Goal: Transaction & Acquisition: Download file/media

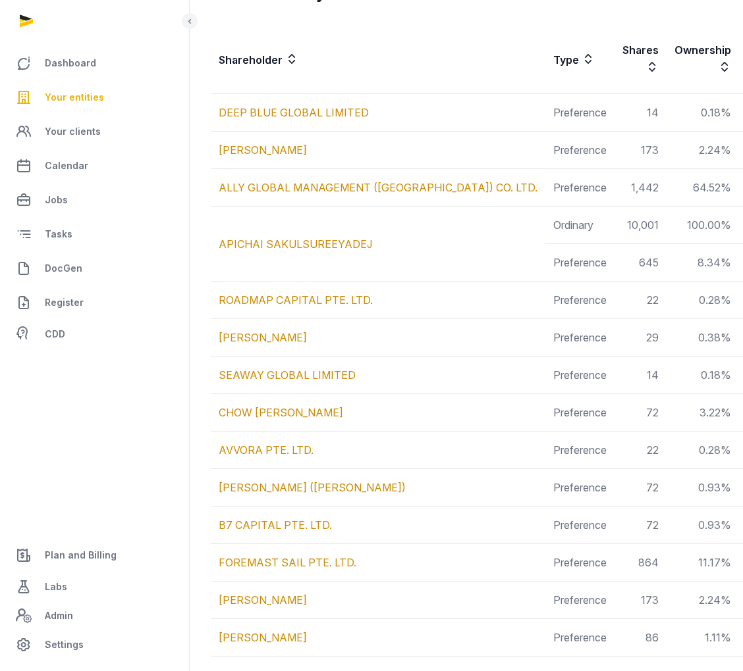
click at [443, 207] on td "APICHAI SAKULSUREEYADEJ" at bounding box center [378, 244] width 334 height 75
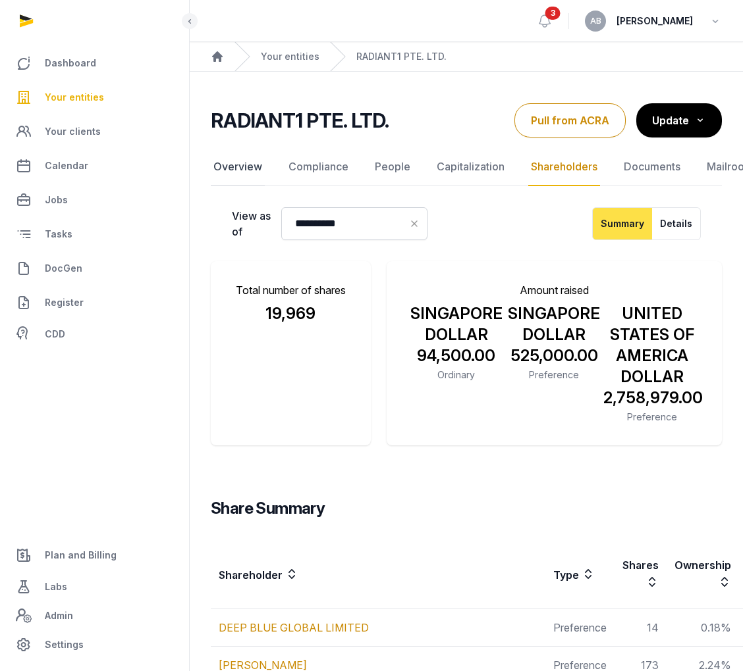
click at [256, 168] on link "Overview" at bounding box center [238, 167] width 54 height 38
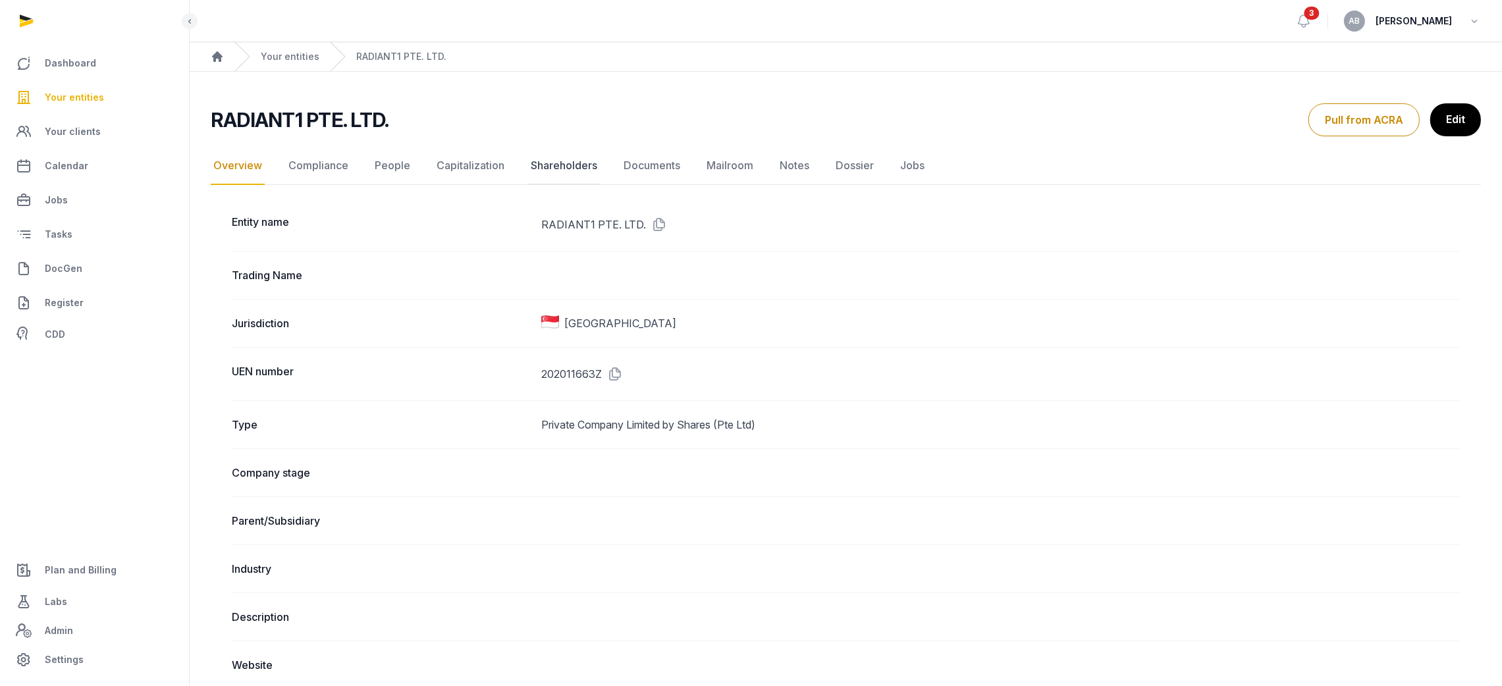
click at [548, 163] on link "Shareholders" at bounding box center [564, 166] width 72 height 38
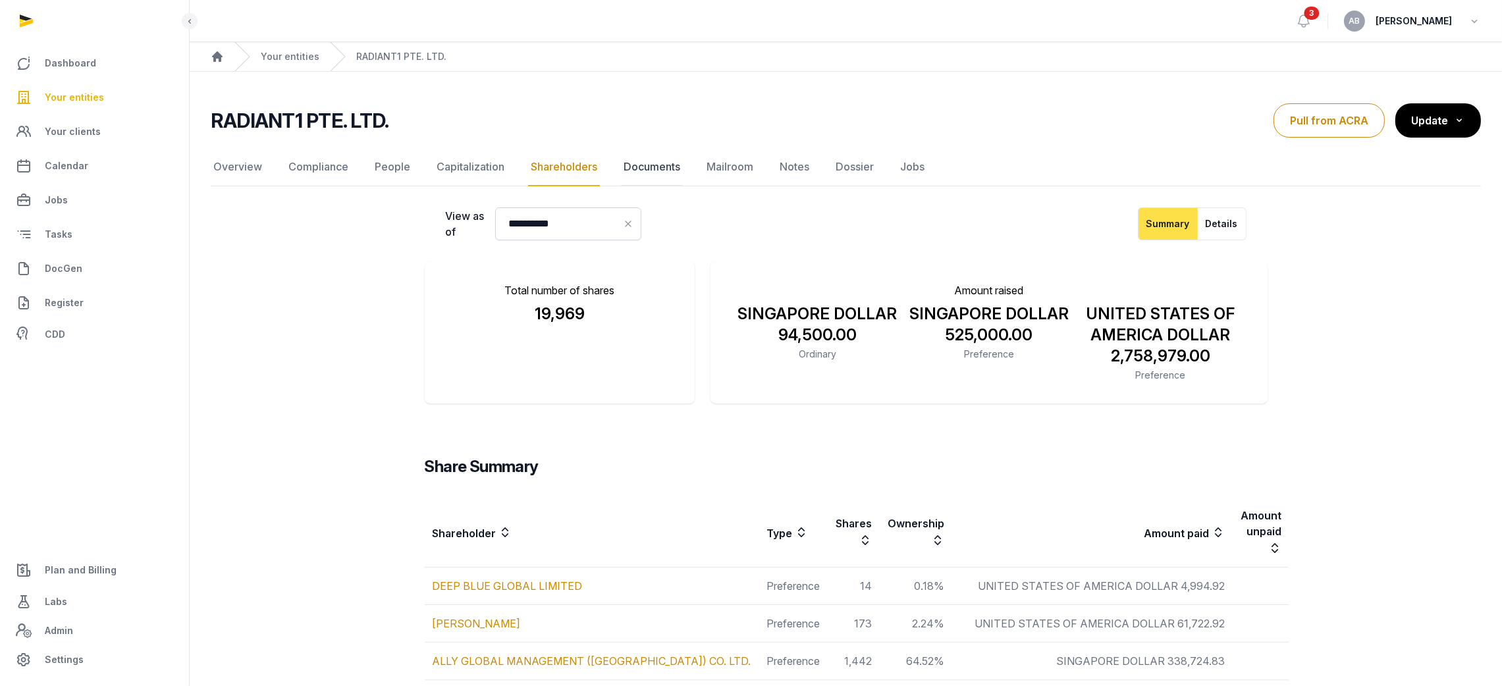
click at [646, 161] on link "Documents" at bounding box center [652, 167] width 62 height 38
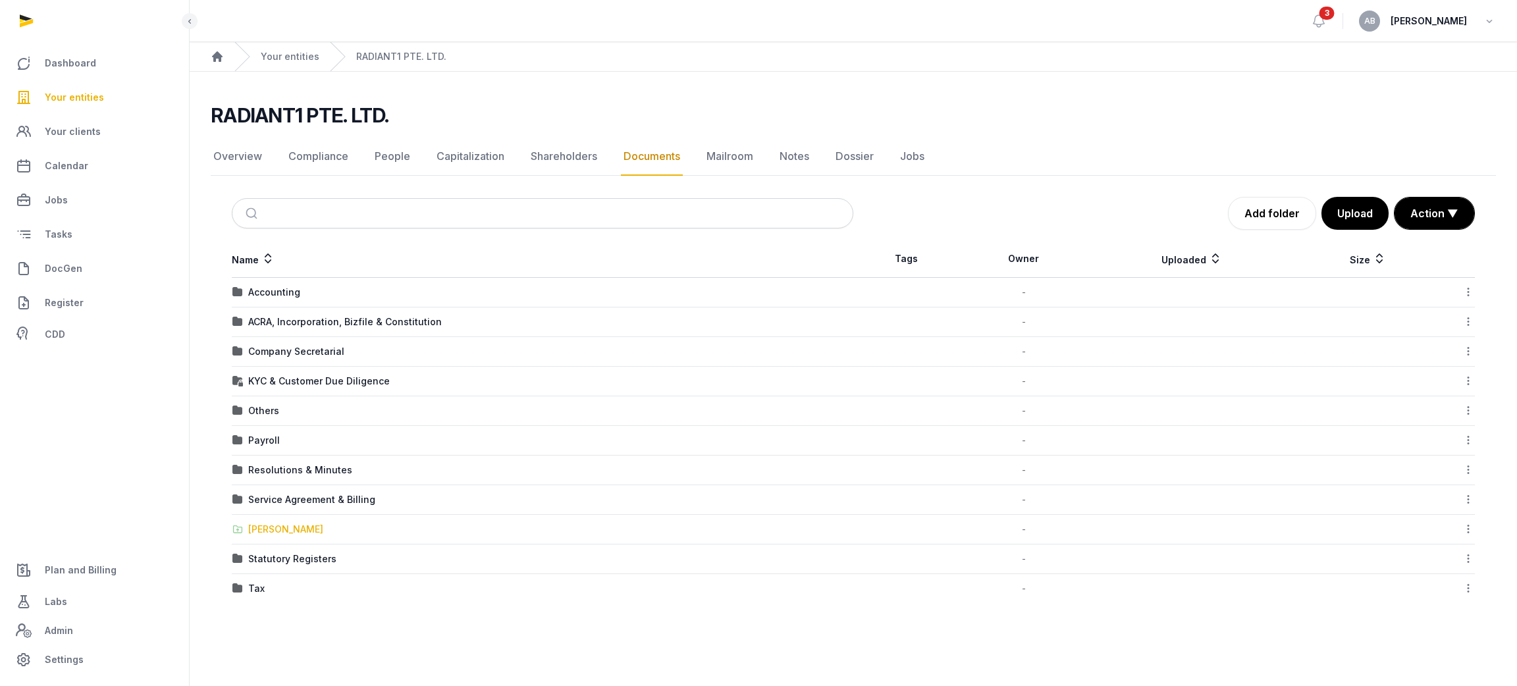
click at [263, 524] on div "[PERSON_NAME]" at bounding box center [285, 529] width 75 height 13
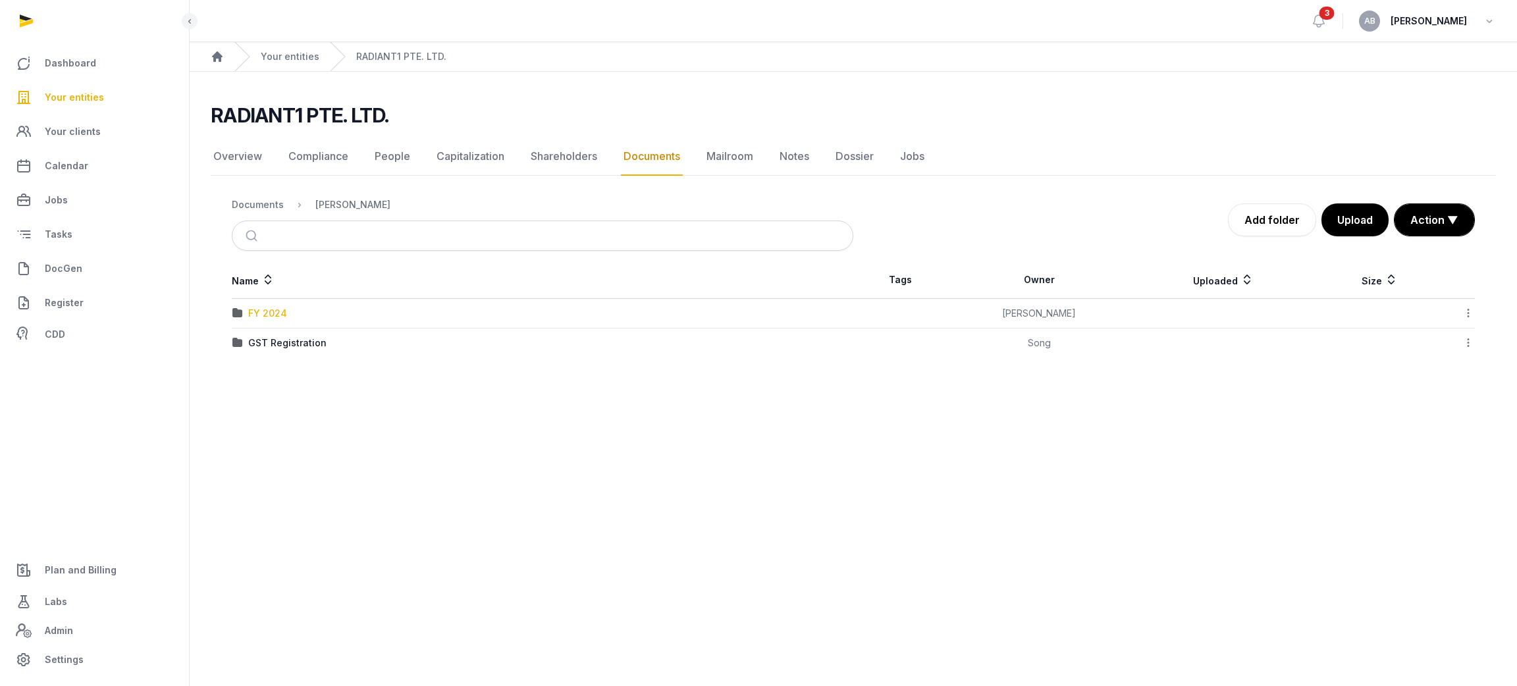
click at [270, 315] on div "FY 2024" at bounding box center [267, 313] width 39 height 13
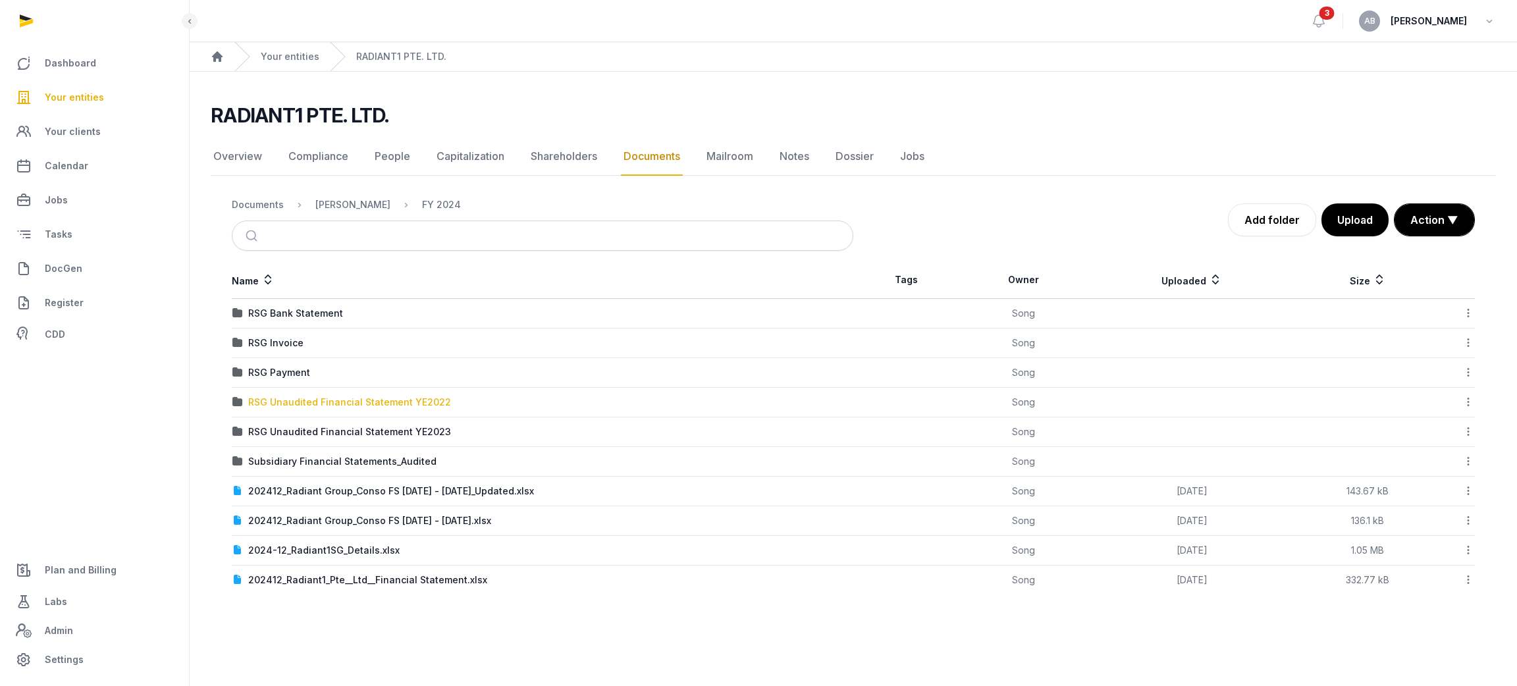
click at [326, 402] on div "RSG Unaudited Financial Statement YE2022" at bounding box center [349, 402] width 203 height 13
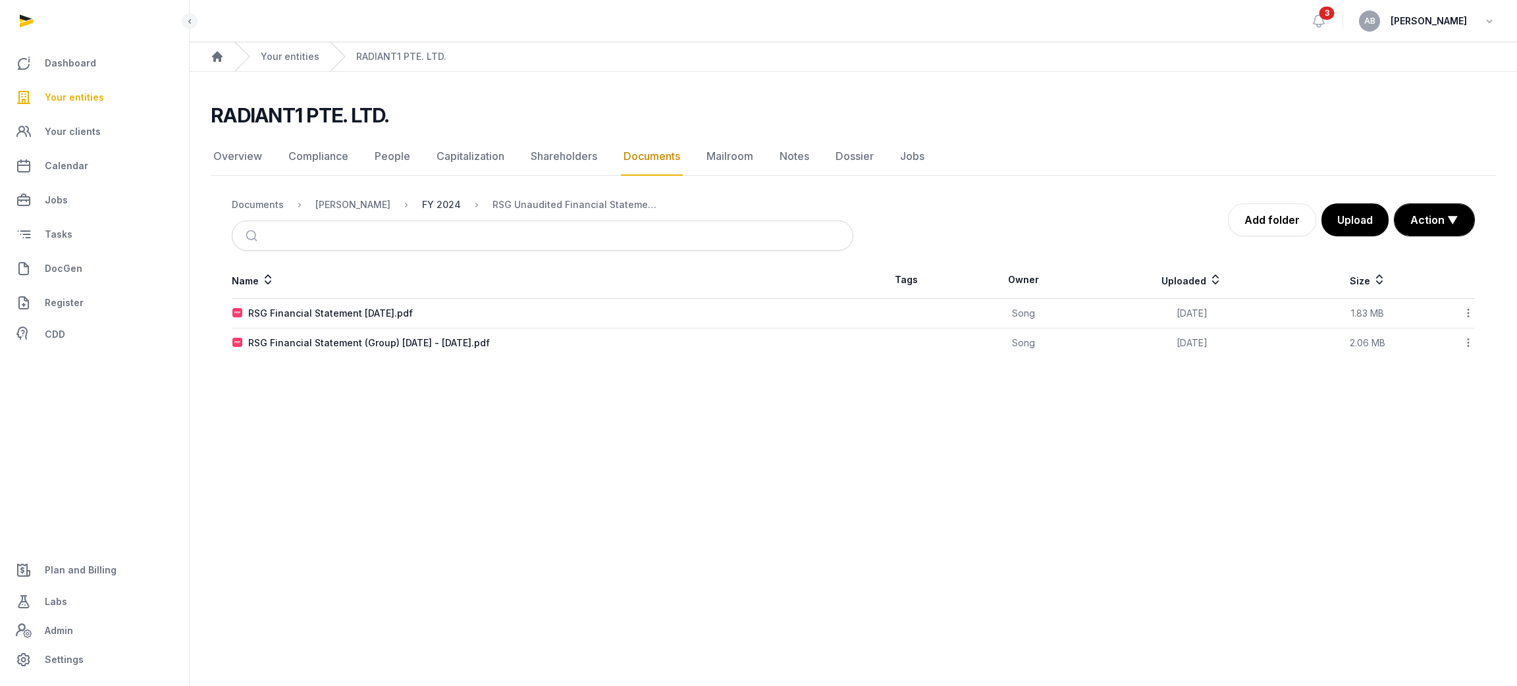
click at [424, 198] on div "FY 2024" at bounding box center [441, 204] width 39 height 13
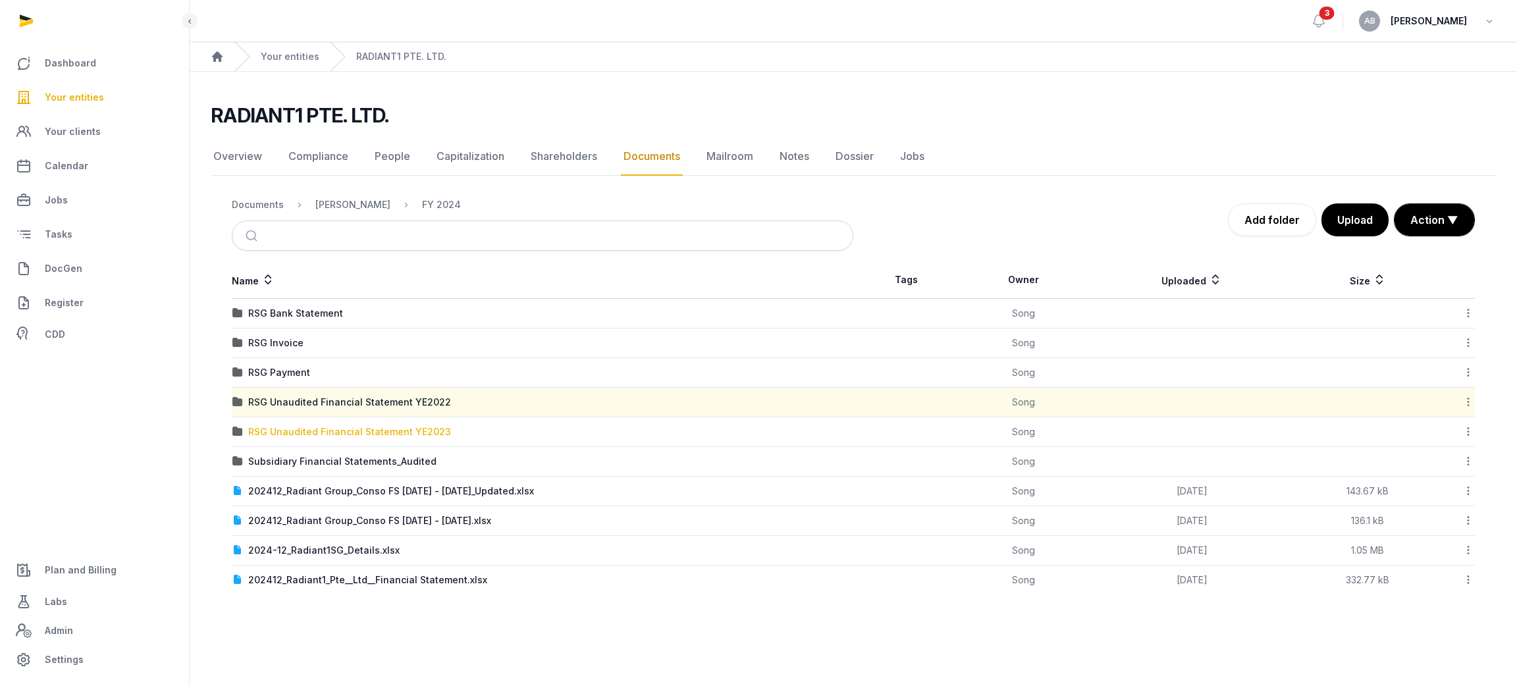
click at [322, 425] on div "RSG Unaudited Financial Statement YE2023" at bounding box center [349, 431] width 203 height 13
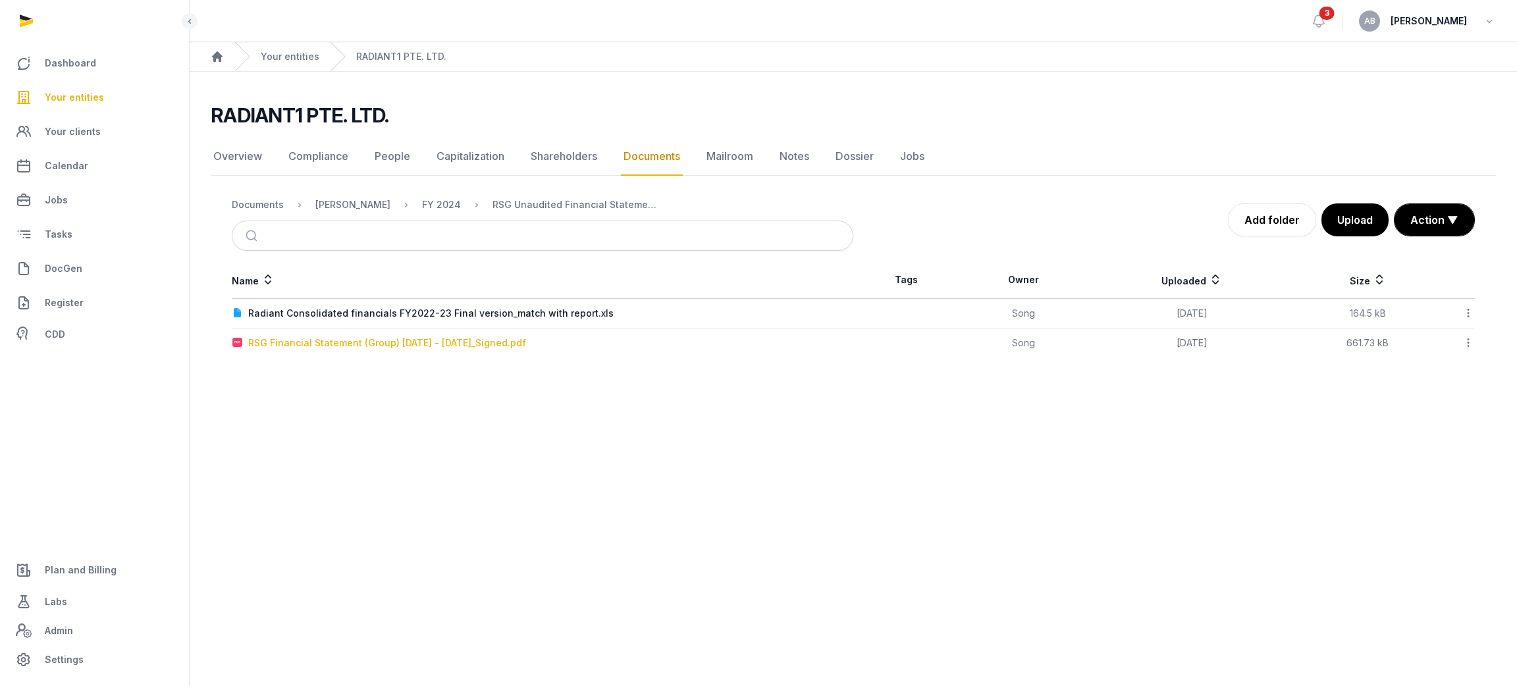
click at [377, 348] on div "RSG Financial Statement (Group) [DATE] - [DATE]_Signed.pdf" at bounding box center [387, 342] width 278 height 13
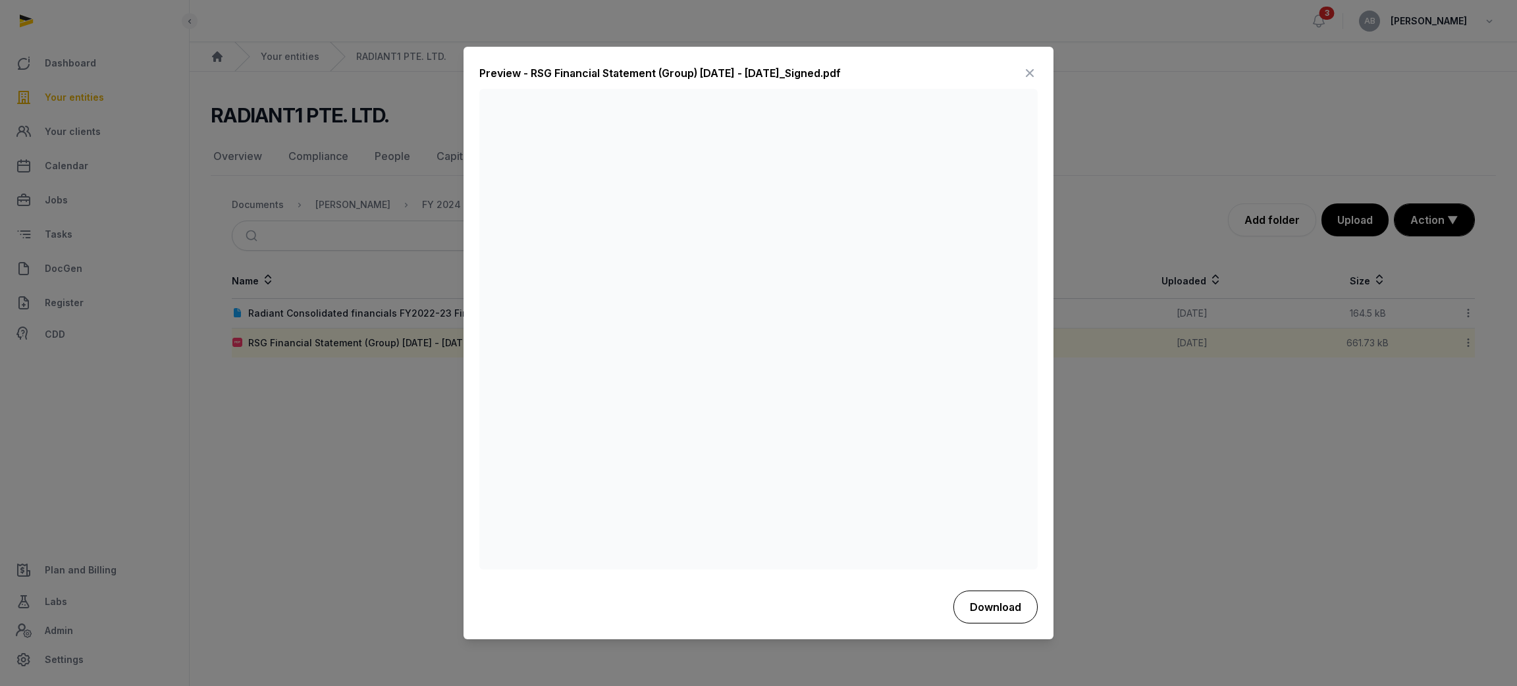
click at [742, 608] on button "Download" at bounding box center [995, 607] width 84 height 33
click at [742, 70] on icon at bounding box center [1030, 73] width 16 height 21
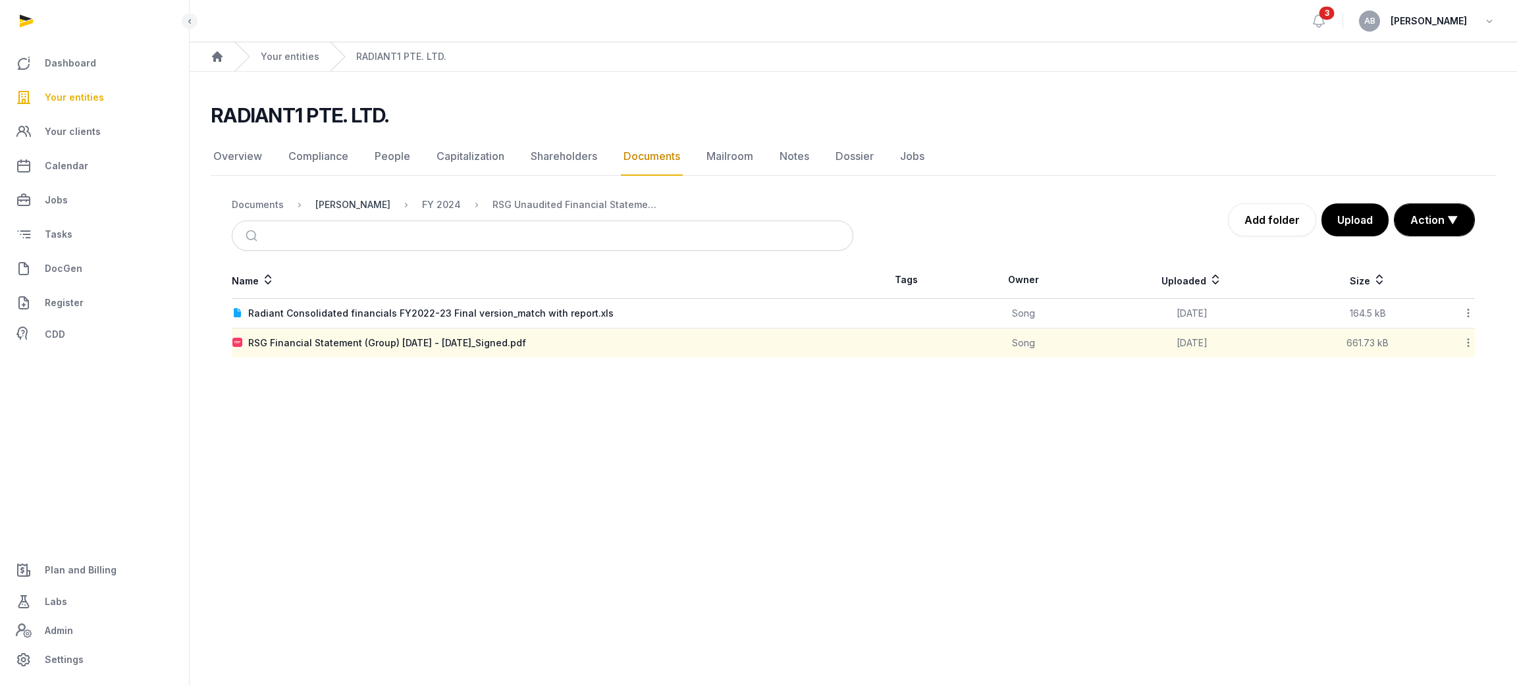
click at [330, 199] on div "[PERSON_NAME]" at bounding box center [352, 204] width 75 height 13
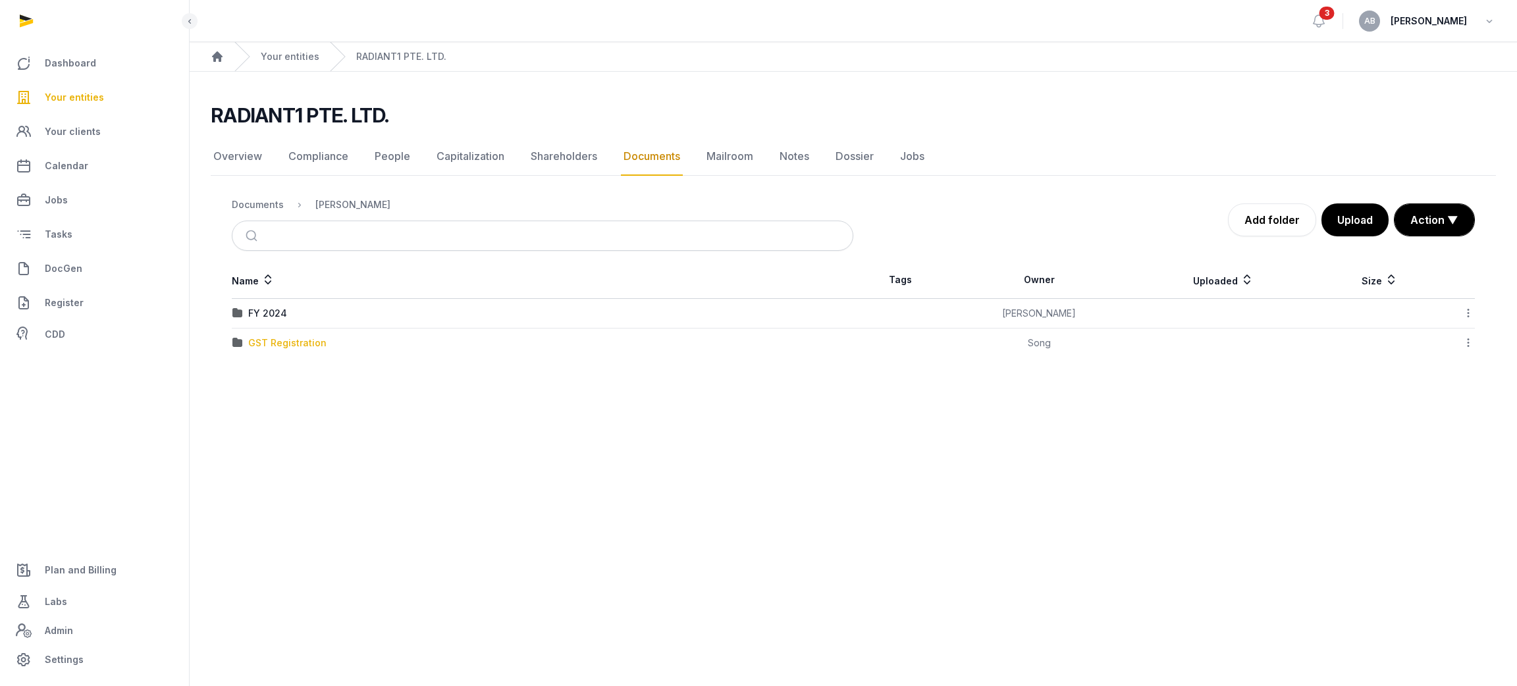
click at [277, 344] on div "GST Registration" at bounding box center [287, 342] width 78 height 13
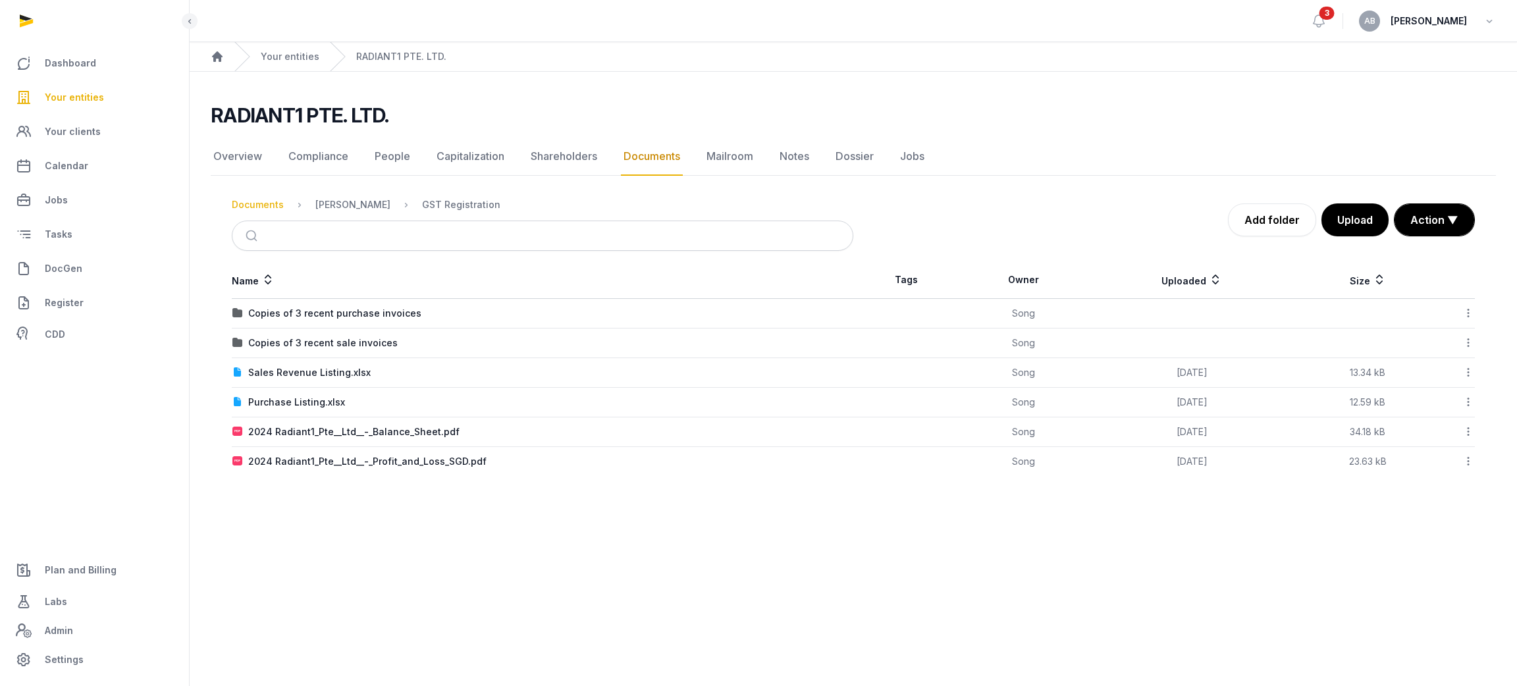
click at [273, 208] on div "Documents" at bounding box center [258, 204] width 52 height 13
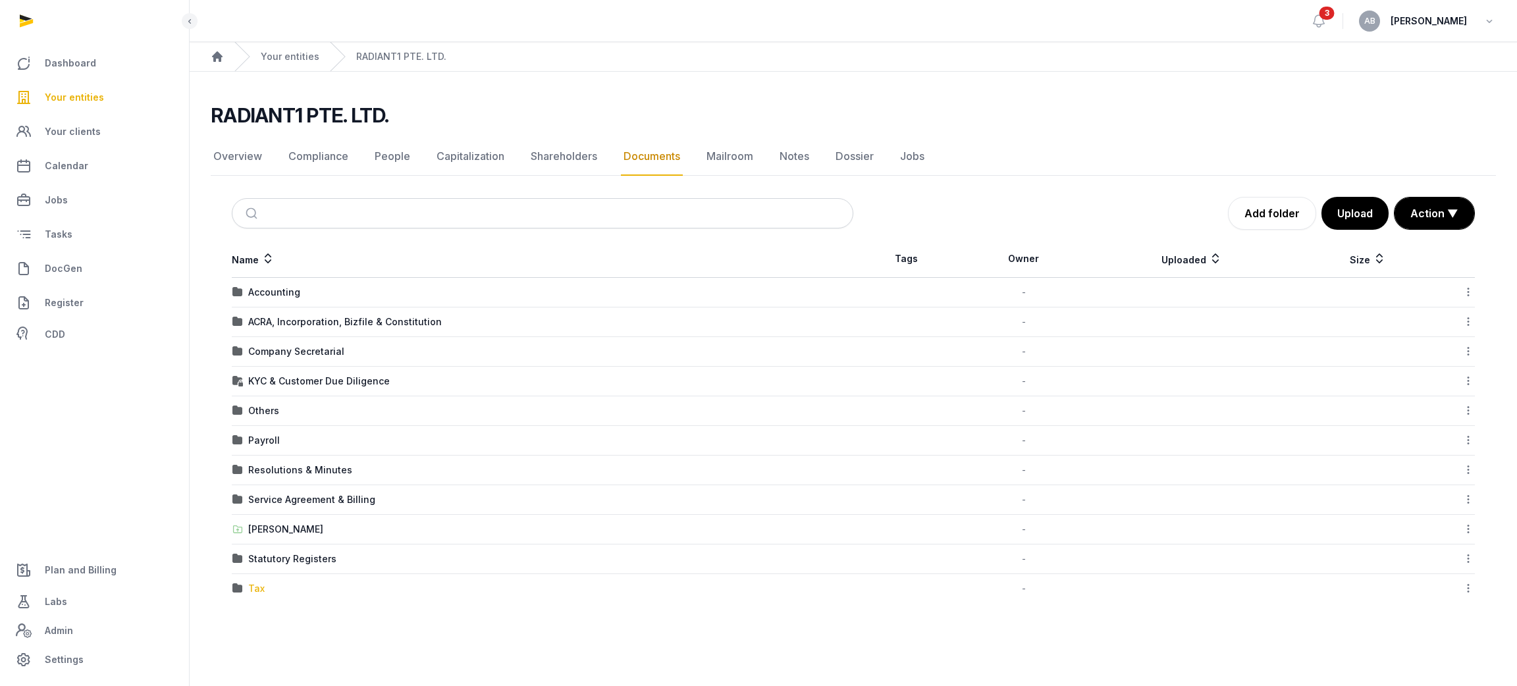
click at [251, 584] on div "Tax" at bounding box center [256, 588] width 16 height 13
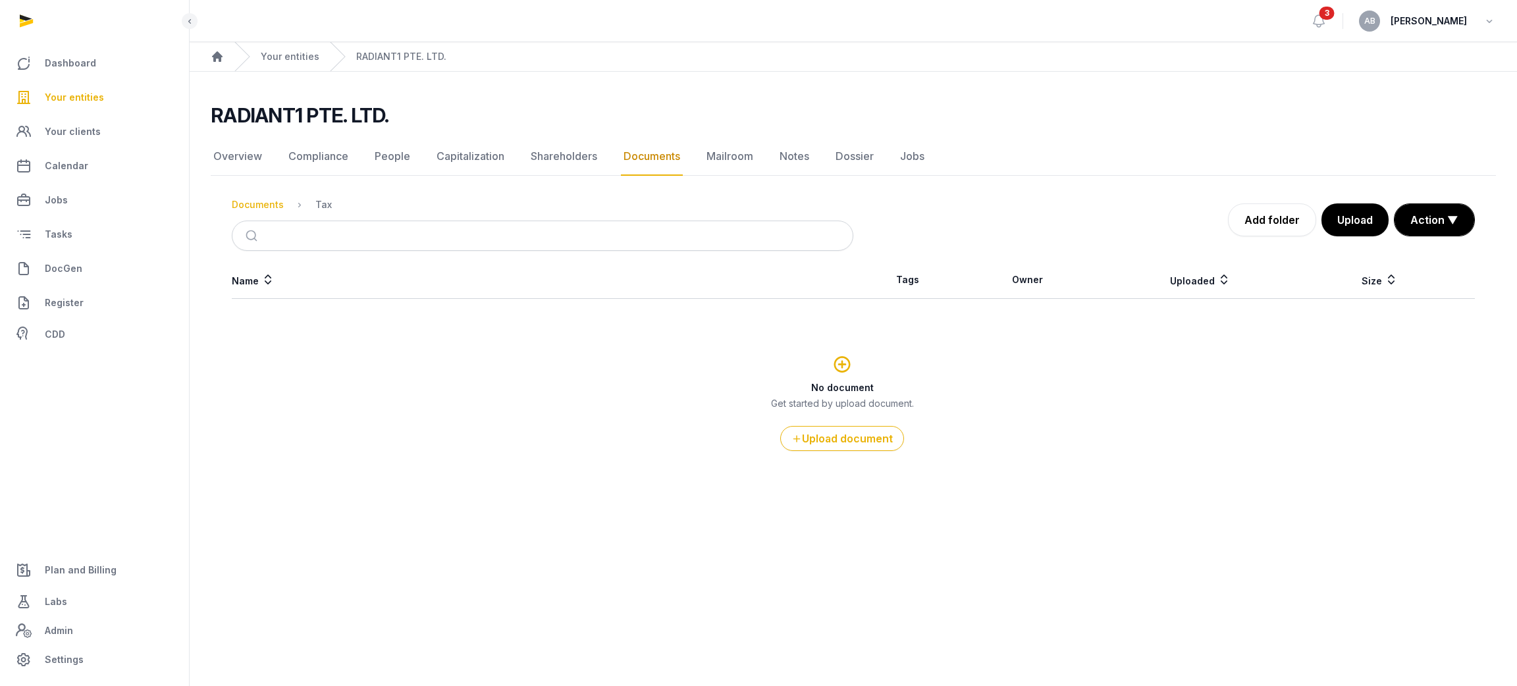
click at [242, 198] on div "Documents" at bounding box center [258, 204] width 52 height 13
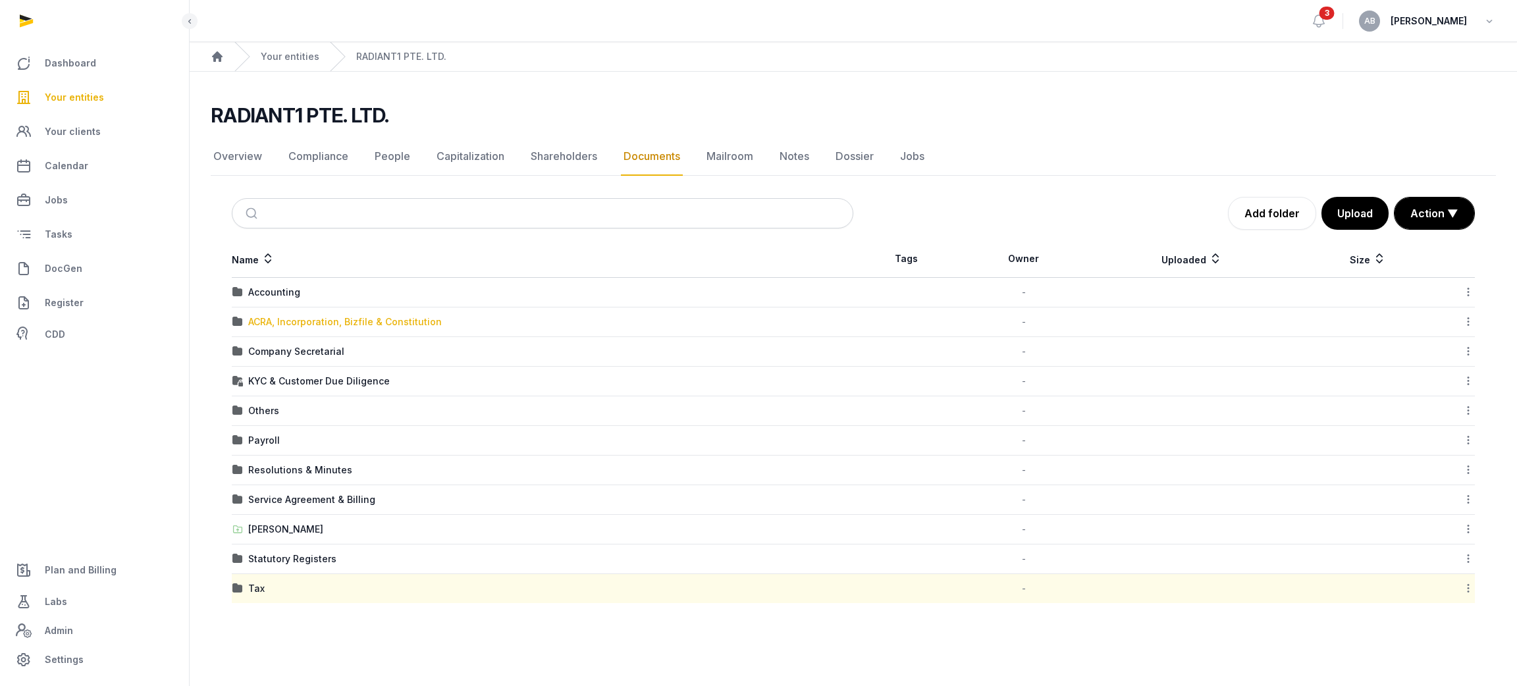
click at [275, 325] on div "ACRA, Incorporation, Bizfile & Constitution" at bounding box center [345, 321] width 194 height 13
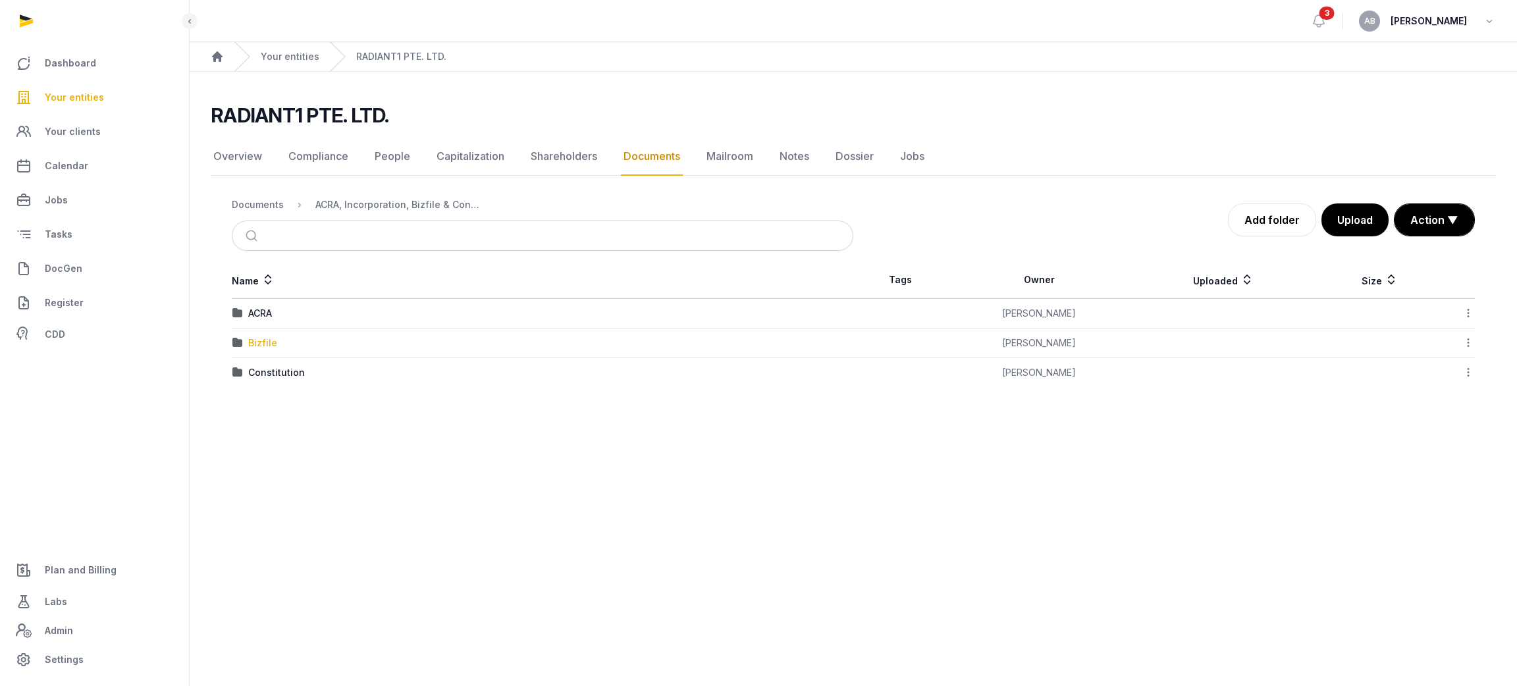
click at [263, 340] on div "Bizfile" at bounding box center [262, 342] width 29 height 13
click at [251, 313] on div "2025" at bounding box center [259, 313] width 23 height 13
click at [317, 311] on div "20250627_ACRA_bizfile_Radiant.pdf" at bounding box center [330, 313] width 164 height 13
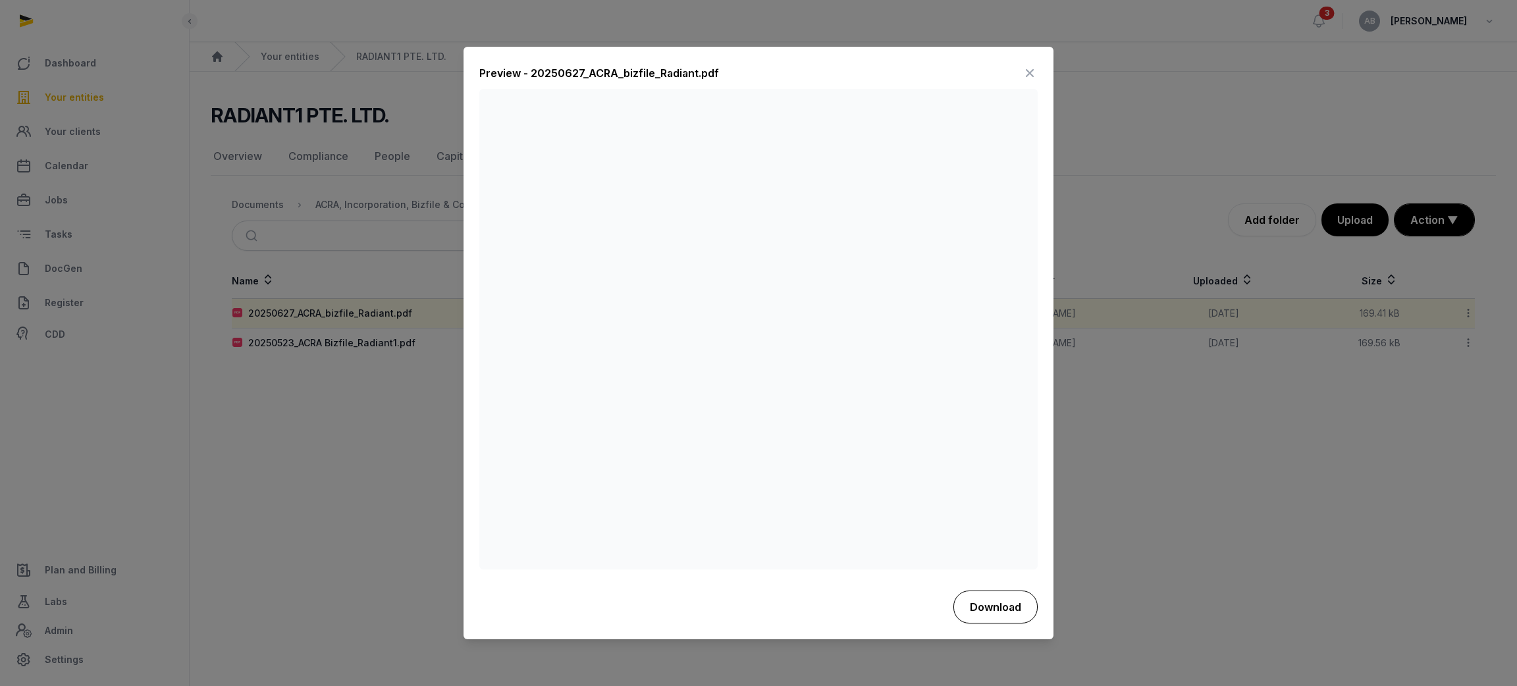
click at [742, 611] on button "Download" at bounding box center [995, 607] width 84 height 33
click at [364, 302] on div at bounding box center [758, 343] width 1517 height 686
click at [742, 70] on icon at bounding box center [1030, 73] width 16 height 21
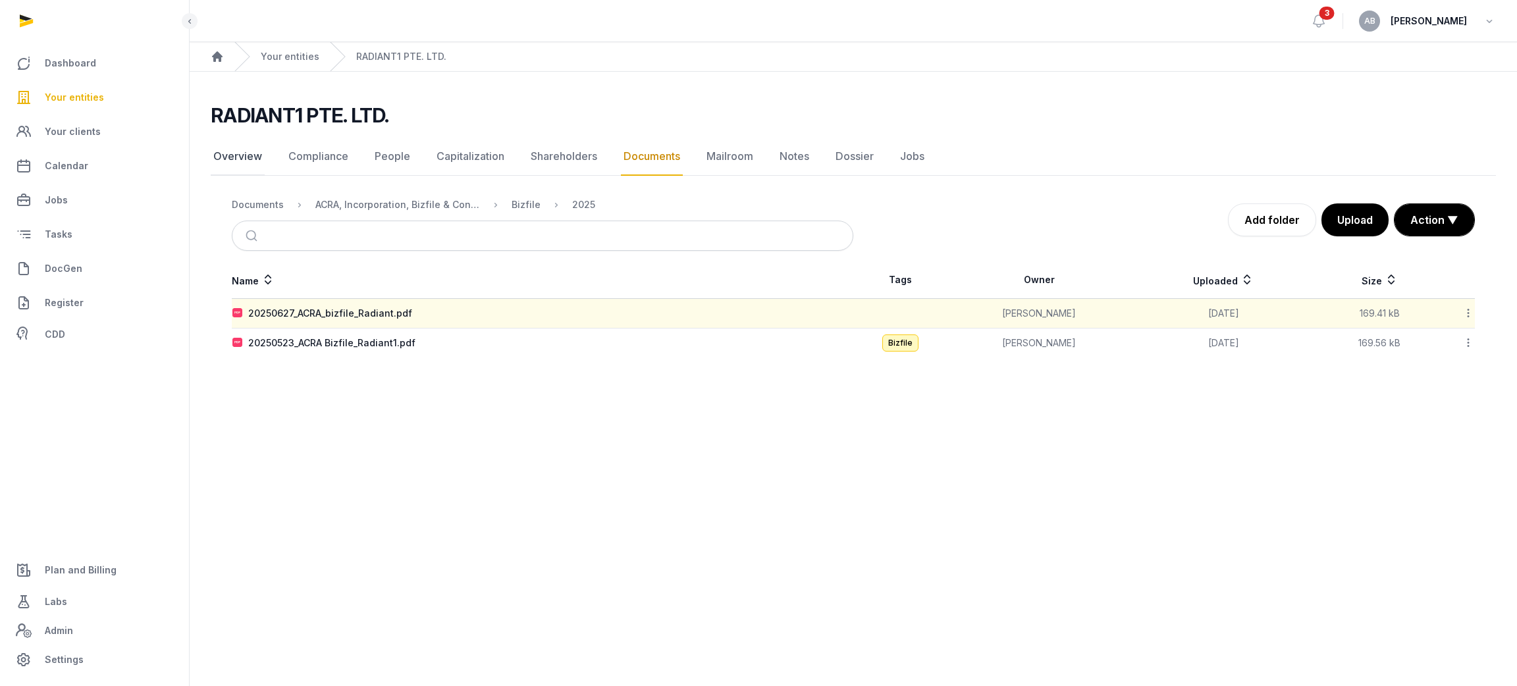
click at [248, 158] on link "Overview" at bounding box center [238, 157] width 54 height 38
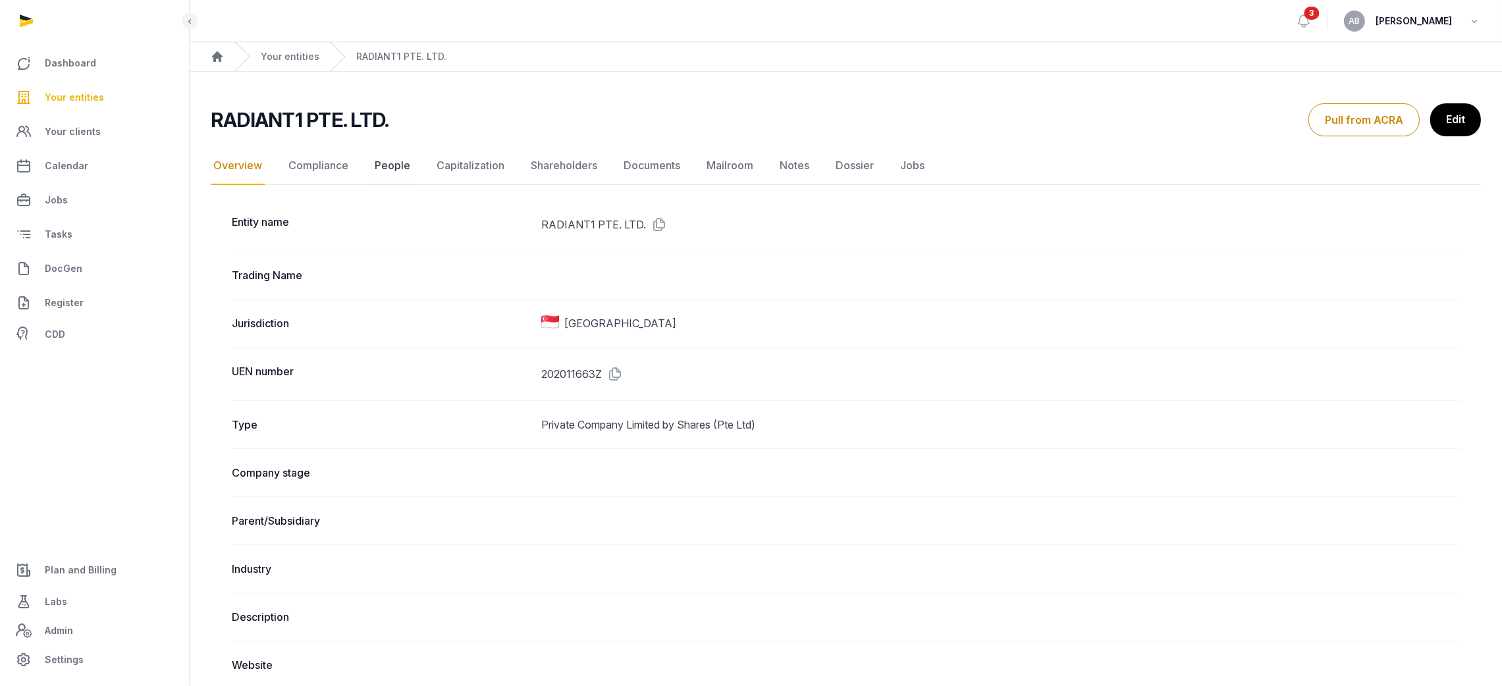
click at [384, 166] on link "People" at bounding box center [392, 166] width 41 height 38
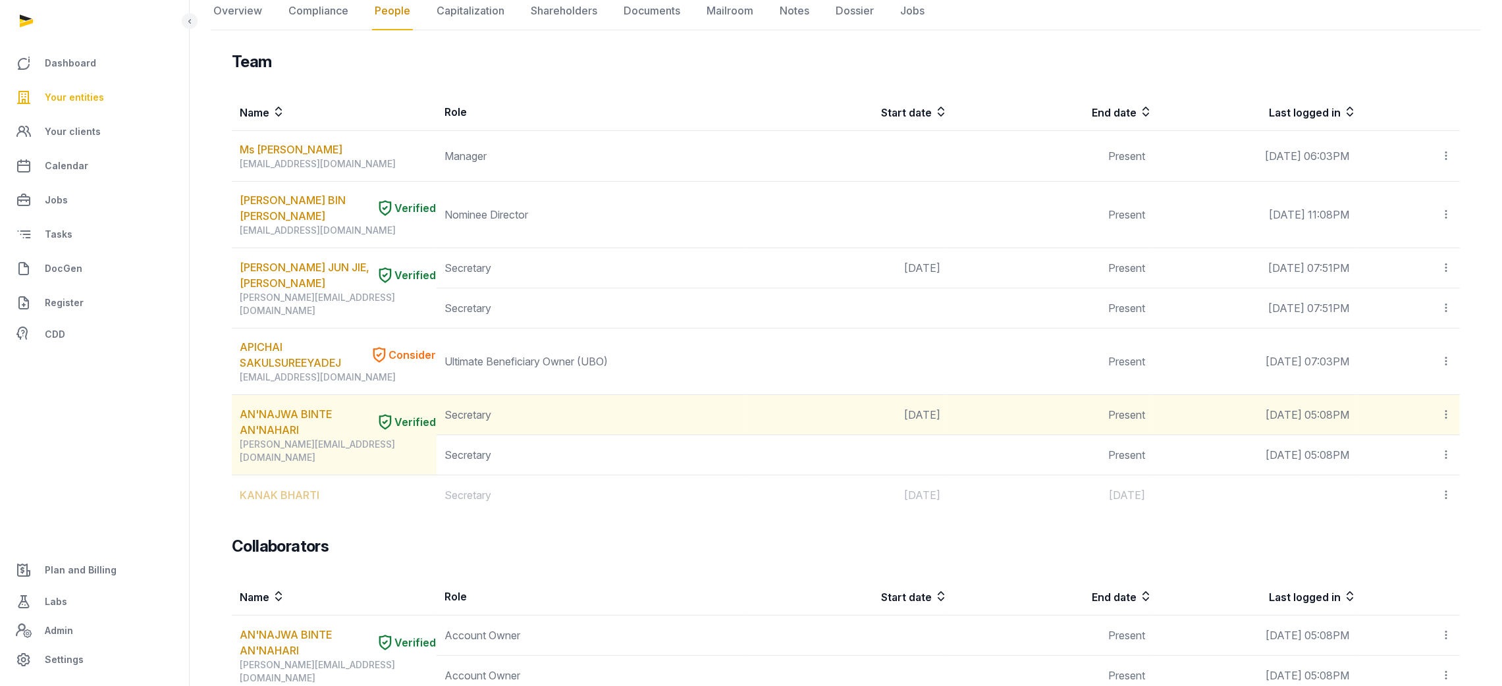
scroll to position [109, 0]
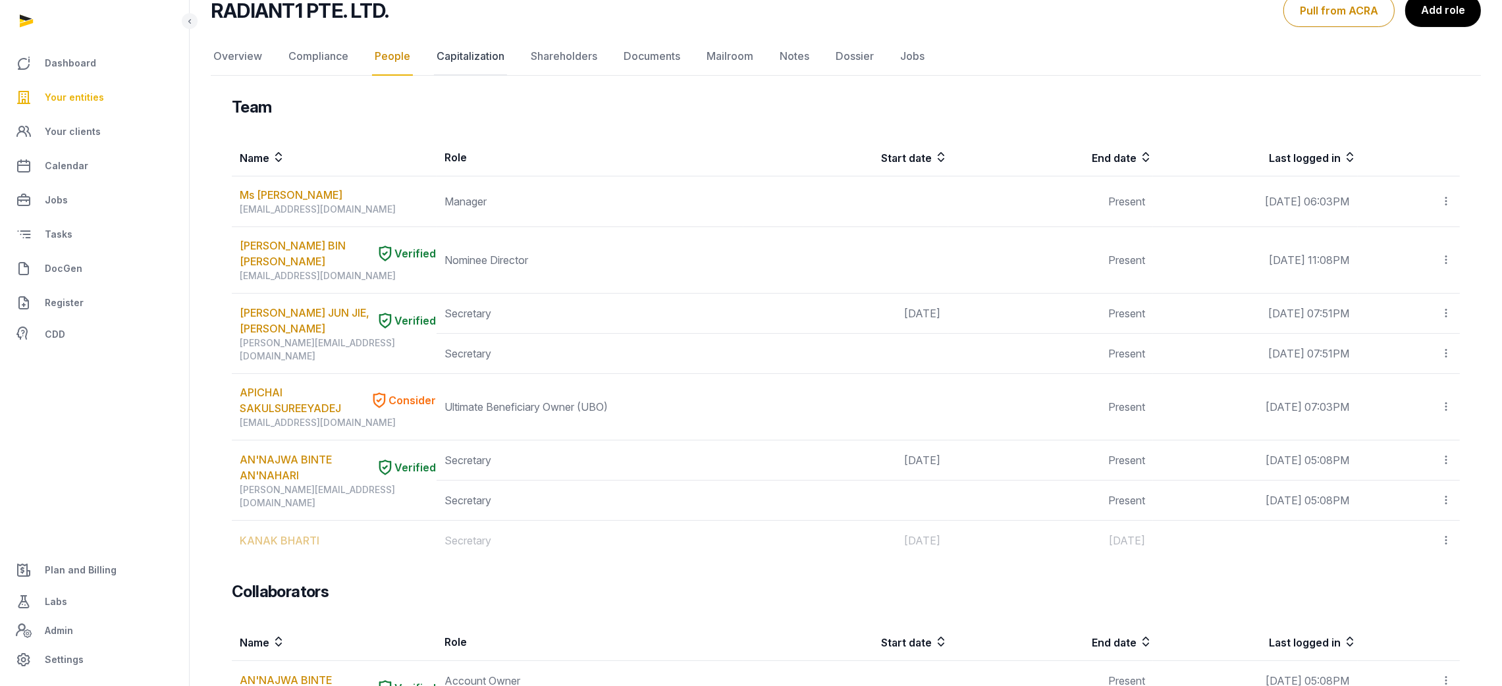
click at [503, 65] on link "Capitalization" at bounding box center [470, 57] width 73 height 38
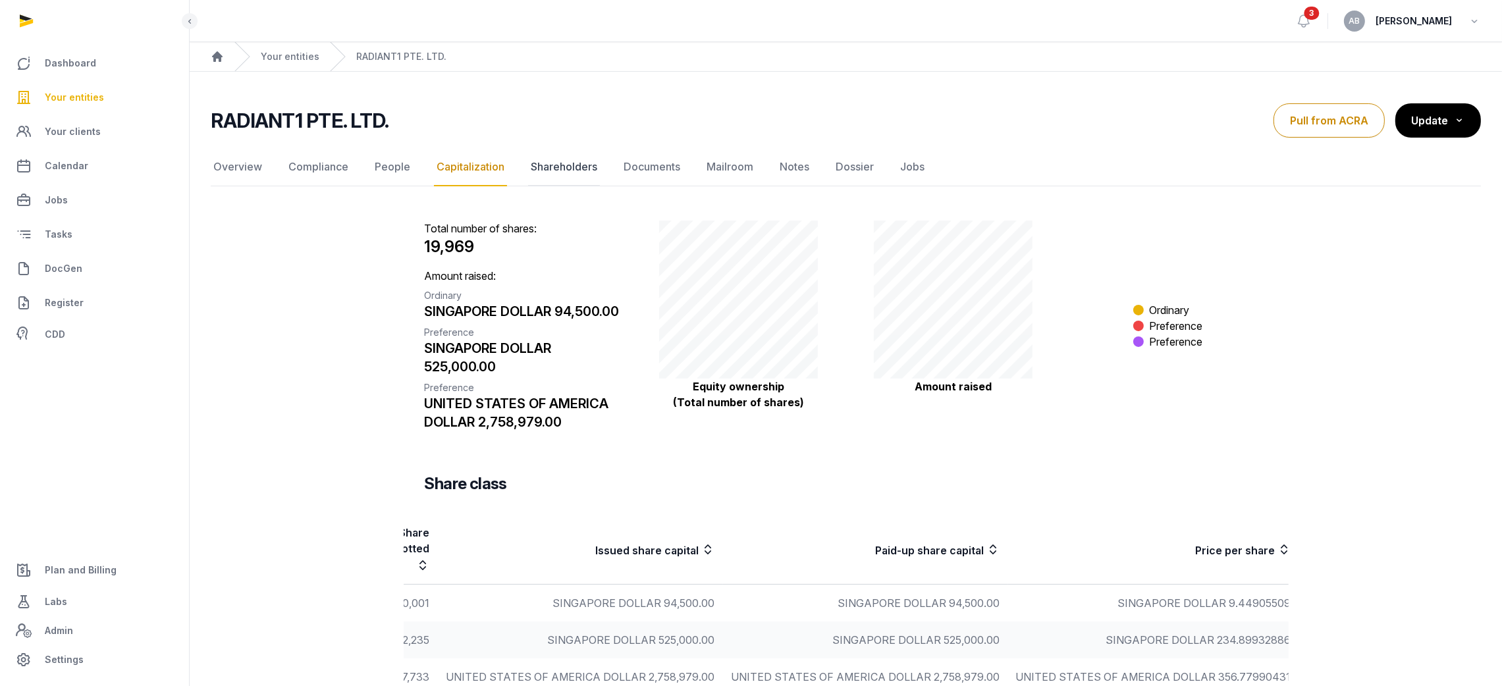
click at [571, 175] on link "Shareholders" at bounding box center [564, 167] width 72 height 38
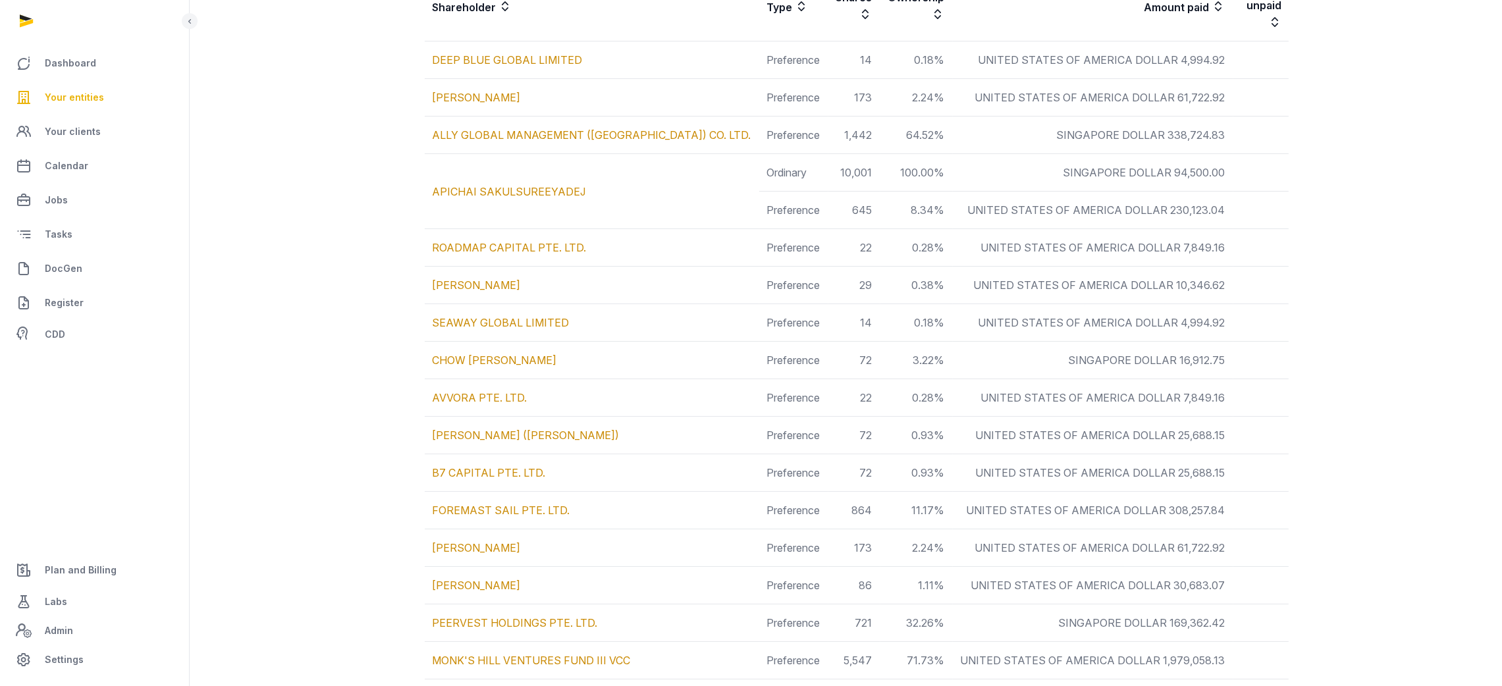
scroll to position [548, 0]
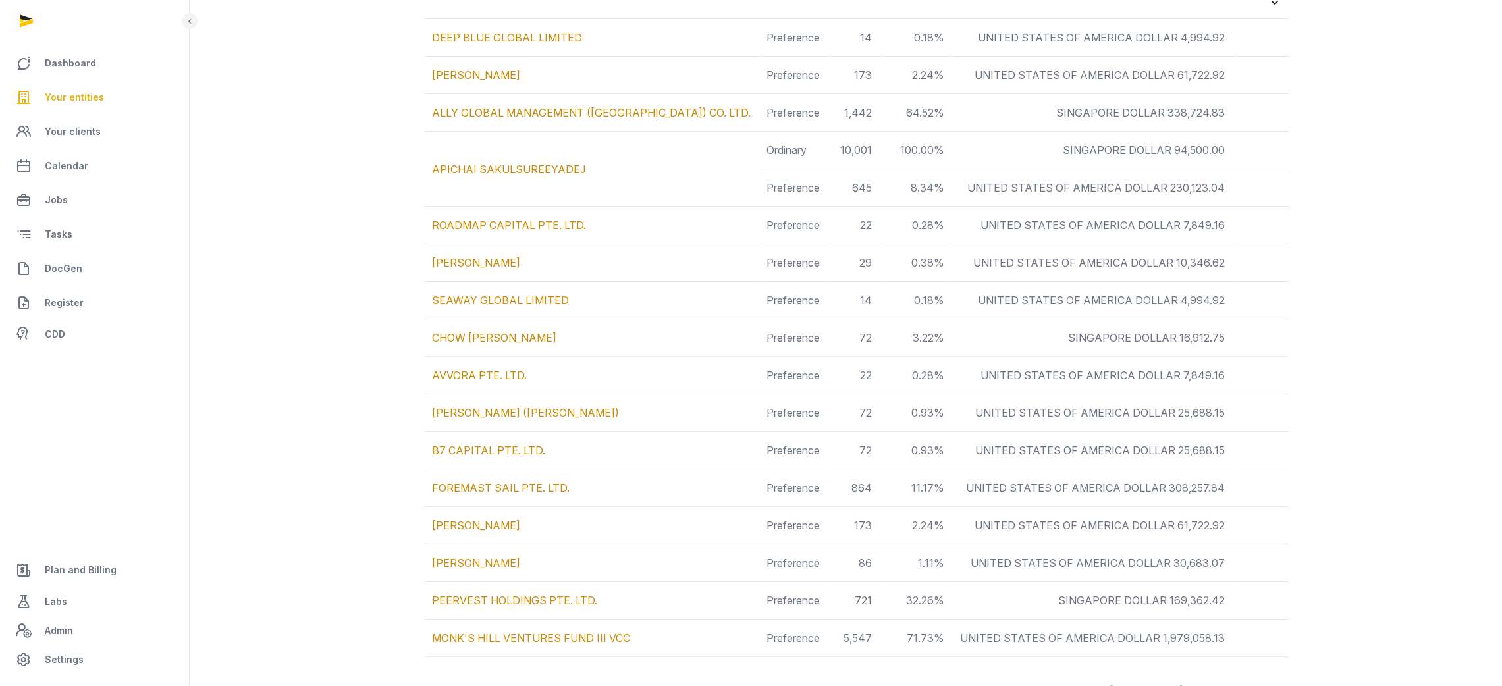
click at [321, 639] on div "**********" at bounding box center [846, 177] width 1270 height 1037
